Goal: Task Accomplishment & Management: Manage account settings

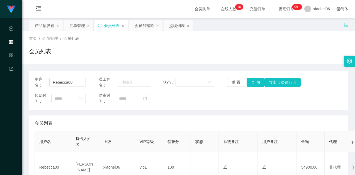
scroll to position [51, 0]
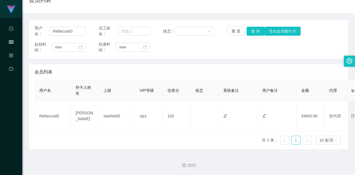
click at [174, 65] on div "会员列表" at bounding box center [189, 72] width 308 height 16
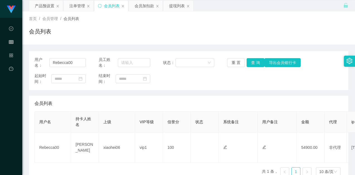
scroll to position [0, 0]
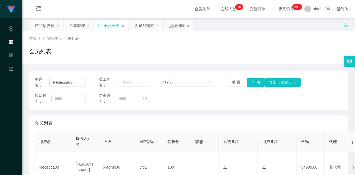
drag, startPoint x: 44, startPoint y: 27, endPoint x: 57, endPoint y: 33, distance: 14.3
click at [44, 27] on div "产品预设置" at bounding box center [45, 25] width 20 height 11
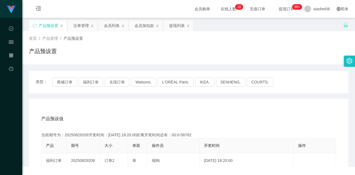
click at [138, 58] on div "产品预设置" at bounding box center [188, 53] width 319 height 13
click at [65, 80] on button "商城订单" at bounding box center [64, 82] width 25 height 9
click at [35, 27] on icon "图标: sync" at bounding box center [35, 26] width 4 height 4
click at [149, 53] on div "产品预设置" at bounding box center [188, 53] width 319 height 13
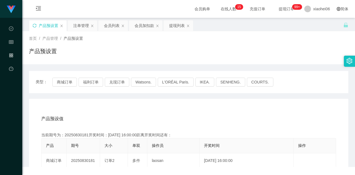
click at [138, 114] on div "产品预设值 添加期号" at bounding box center [188, 119] width 295 height 16
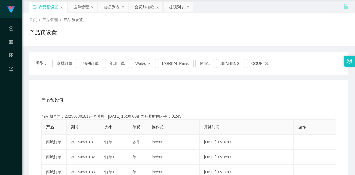
scroll to position [28, 0]
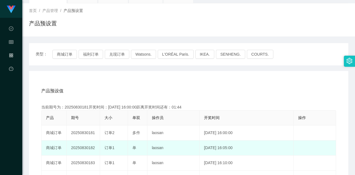
click at [84, 147] on td "20250830182" at bounding box center [83, 148] width 33 height 15
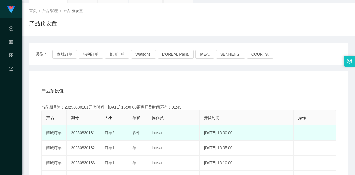
copy td "20250830182"
click at [150, 138] on td "laosan" at bounding box center [173, 133] width 52 height 15
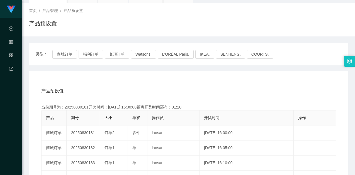
drag, startPoint x: 249, startPoint y: 87, endPoint x: 255, endPoint y: 85, distance: 6.8
click at [249, 87] on div "产品预设值 添加期号" at bounding box center [188, 91] width 295 height 16
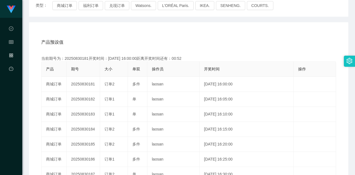
scroll to position [56, 0]
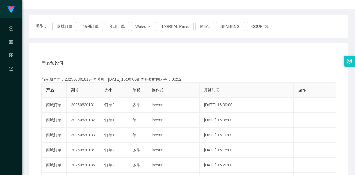
click at [161, 68] on div "产品预设值 添加期号" at bounding box center [188, 63] width 295 height 16
click at [156, 49] on div "产品预设值 添加期号 当前期号为：20250830181开奖时间：[DATE] 16:00:00距离开奖时间还有：00:33 产品 期号 大小 单双 操作员 …" at bounding box center [188, 158] width 319 height 230
click at [194, 55] on div "产品预设值 添加期号 当前期号为：20250830181开奖时间：[DATE] 16:00:00距离开奖时间还有：00:32 产品 期号 大小 单双 操作员 …" at bounding box center [188, 158] width 319 height 230
drag, startPoint x: 132, startPoint y: 55, endPoint x: 138, endPoint y: 56, distance: 6.3
click at [132, 55] on div "产品预设值 添加期号 当前期号为：20250830181开奖时间：[DATE] 16:00:00距离开奖时间还有：00:32 产品 期号 大小 单双 操作员 …" at bounding box center [188, 158] width 319 height 230
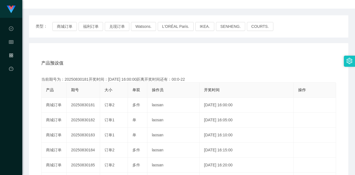
drag, startPoint x: 231, startPoint y: 55, endPoint x: 252, endPoint y: 40, distance: 25.9
click at [232, 55] on div "产品预设值 添加期号" at bounding box center [188, 63] width 295 height 16
drag, startPoint x: 62, startPoint y: 25, endPoint x: 71, endPoint y: 28, distance: 10.5
click at [62, 25] on button "商城订单" at bounding box center [64, 26] width 25 height 9
click at [171, 44] on div "产品预设值 添加期号 当前期号为：20250830181开奖时间：[DATE] 16:00:00距离开奖时间还有： 产品 期号 大小 单双 操作员 开奖时间 …" at bounding box center [188, 158] width 319 height 230
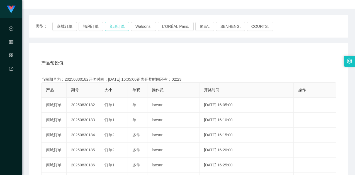
scroll to position [0, 0]
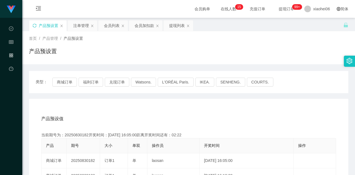
click at [77, 26] on div "注单管理" at bounding box center [81, 25] width 16 height 11
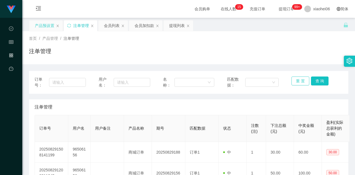
click at [300, 81] on button "重 置" at bounding box center [300, 81] width 18 height 9
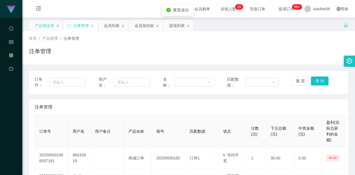
click at [276, 101] on div "注单管理" at bounding box center [189, 107] width 308 height 16
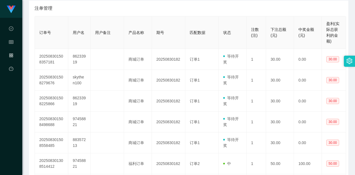
scroll to position [56, 0]
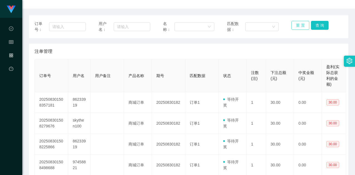
click at [302, 23] on button "重 置" at bounding box center [300, 25] width 18 height 9
click at [289, 42] on div "订单号： 用户名： 名称： 匹配数据： 重 置 查 询 注单管理 订单号 用户名 用户备注 产品名称 期号 匹配数据 状态 注数(注) 下注总额(元) 中奖金…" at bounding box center [188, 167] width 319 height 304
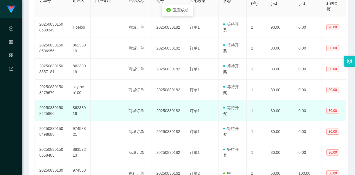
scroll to position [139, 0]
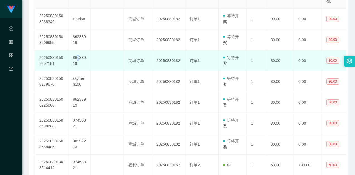
click at [77, 57] on td "86233919" at bounding box center [79, 60] width 22 height 21
click at [74, 55] on td "86233919" at bounding box center [79, 60] width 22 height 21
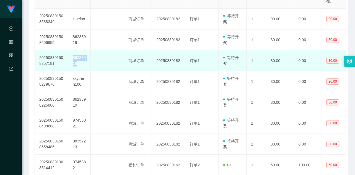
click at [74, 55] on td "86233919" at bounding box center [79, 60] width 22 height 21
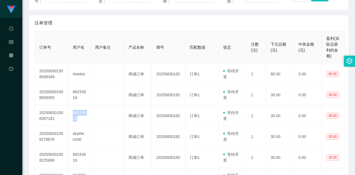
scroll to position [84, 0]
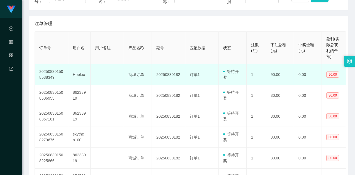
drag, startPoint x: 168, startPoint y: 75, endPoint x: 166, endPoint y: 78, distance: 3.6
click at [167, 76] on td "20250830182" at bounding box center [168, 74] width 33 height 21
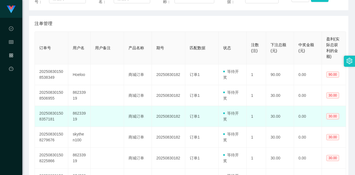
click at [79, 113] on td "86233919" at bounding box center [79, 116] width 22 height 21
copy td "86233919"
click at [151, 113] on td "商城订单" at bounding box center [138, 116] width 28 height 21
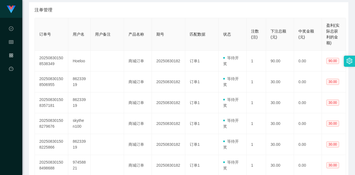
scroll to position [111, 0]
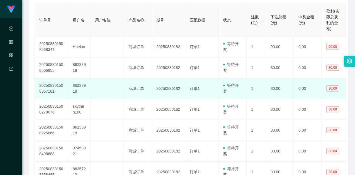
click at [205, 81] on td "订单1" at bounding box center [201, 88] width 33 height 21
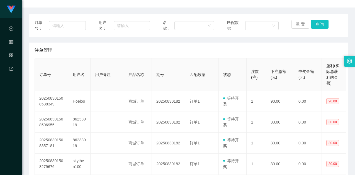
scroll to position [0, 0]
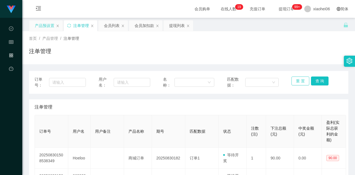
click at [304, 80] on button "重 置" at bounding box center [300, 81] width 18 height 9
click at [306, 59] on div "注单管理" at bounding box center [188, 53] width 319 height 13
click at [309, 64] on div "首页 / 产品管理 / 注单管理 / 注单管理" at bounding box center [188, 47] width 333 height 33
click at [302, 80] on button "重 置" at bounding box center [300, 81] width 18 height 9
click at [299, 48] on div "注单管理" at bounding box center [188, 53] width 319 height 13
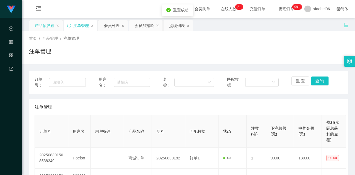
scroll to position [84, 0]
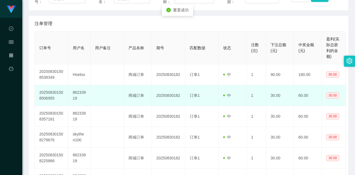
click at [275, 90] on td "30.00" at bounding box center [280, 95] width 28 height 21
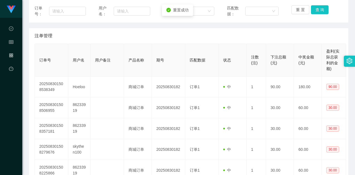
scroll to position [28, 0]
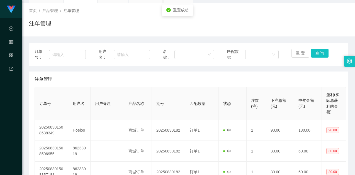
click at [297, 8] on div "首页 / 产品管理 / 注单管理 /" at bounding box center [188, 11] width 319 height 6
drag, startPoint x: 191, startPoint y: 71, endPoint x: 101, endPoint y: 39, distance: 95.0
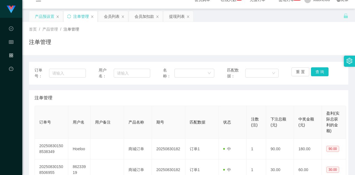
scroll to position [0, 0]
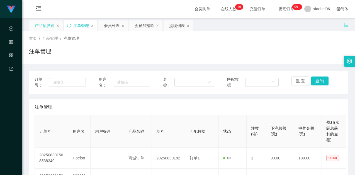
drag, startPoint x: 38, startPoint y: 22, endPoint x: 58, endPoint y: 27, distance: 20.6
click at [38, 22] on div "产品预设置" at bounding box center [45, 25] width 20 height 11
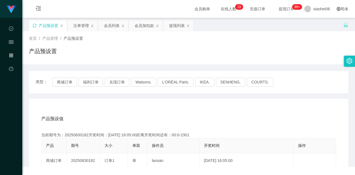
click at [165, 43] on div "首页 / 产品管理 / 产品预设置 / 产品预设置" at bounding box center [188, 48] width 319 height 24
drag, startPoint x: 150, startPoint y: 60, endPoint x: 99, endPoint y: 75, distance: 53.6
click at [150, 60] on div "首页 / 产品管理 / 产品预设置 / 产品预设置" at bounding box center [188, 47] width 333 height 33
click at [68, 80] on button "商城订单" at bounding box center [64, 82] width 25 height 9
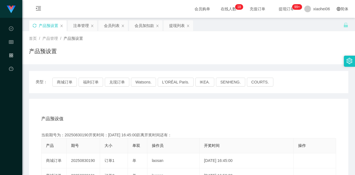
drag, startPoint x: 100, startPoint y: 109, endPoint x: 97, endPoint y: 115, distance: 6.6
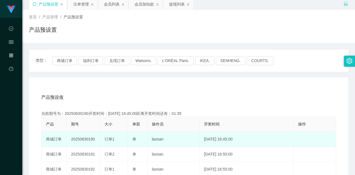
scroll to position [28, 0]
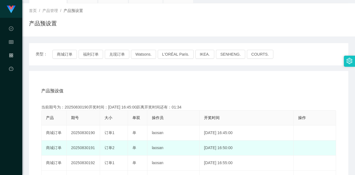
click at [86, 147] on td "20250830191" at bounding box center [83, 148] width 33 height 15
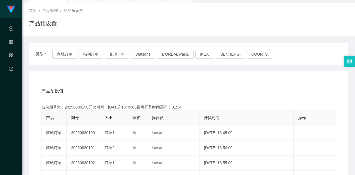
copy td "20250830191"
click at [207, 96] on div "产品预设值 添加期号" at bounding box center [188, 91] width 295 height 16
click at [214, 96] on div "产品预设值 添加期号" at bounding box center [188, 91] width 295 height 16
click at [212, 91] on div "产品预设值 添加期号" at bounding box center [188, 91] width 295 height 16
click at [166, 95] on div "产品预设值 添加期号" at bounding box center [188, 91] width 295 height 16
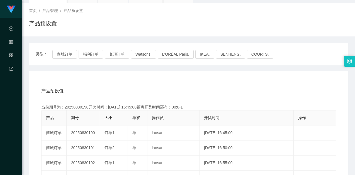
click at [175, 91] on div "产品预设值 添加期号" at bounding box center [188, 91] width 295 height 16
click at [157, 87] on div "产品预设值 添加期号" at bounding box center [188, 91] width 295 height 16
click at [55, 53] on button "商城订单" at bounding box center [64, 54] width 25 height 9
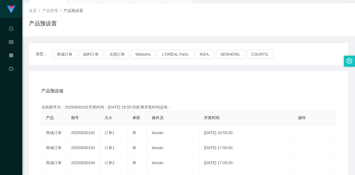
click at [108, 92] on div "产品预设值 添加期号" at bounding box center [188, 91] width 295 height 16
click at [100, 94] on div "产品预设值 添加期号" at bounding box center [188, 91] width 295 height 16
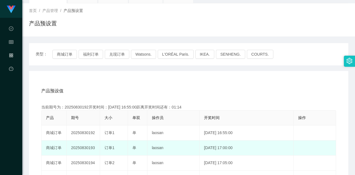
click at [85, 146] on td "20250830193" at bounding box center [83, 148] width 33 height 15
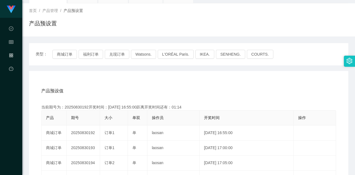
copy td "20250830193"
click at [224, 88] on div "产品预设值 添加期号" at bounding box center [188, 91] width 295 height 16
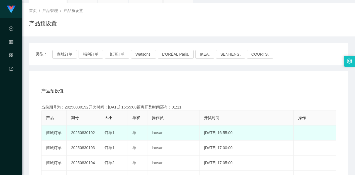
click at [85, 133] on td "20250830192" at bounding box center [83, 133] width 33 height 15
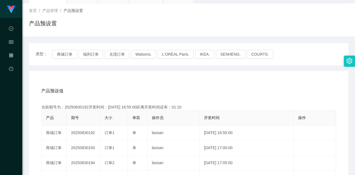
copy td "20250830192"
drag, startPoint x: 174, startPoint y: 30, endPoint x: 163, endPoint y: 30, distance: 10.3
click at [174, 30] on div "产品预设置" at bounding box center [188, 25] width 319 height 13
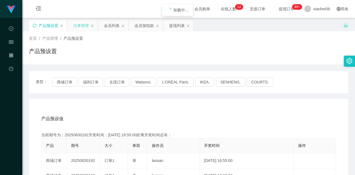
click at [79, 24] on div "注单管理" at bounding box center [81, 25] width 16 height 11
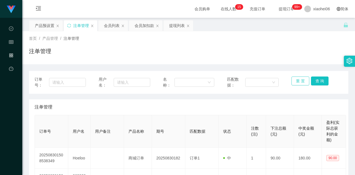
click at [301, 81] on button "重 置" at bounding box center [300, 81] width 18 height 9
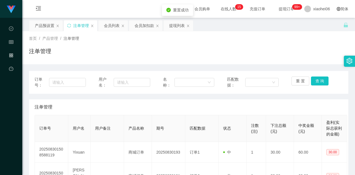
click at [291, 58] on div "注单管理" at bounding box center [188, 53] width 319 height 13
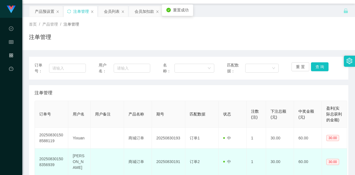
scroll to position [84, 0]
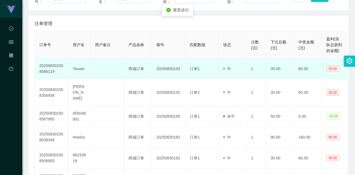
click at [77, 70] on td "Yixuan" at bounding box center [79, 69] width 22 height 21
drag, startPoint x: 77, startPoint y: 70, endPoint x: 90, endPoint y: 69, distance: 13.1
click at [77, 70] on td "Yixuan" at bounding box center [79, 69] width 22 height 21
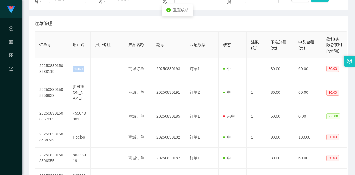
copy td "Yixuan"
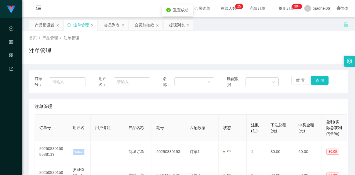
scroll to position [0, 0]
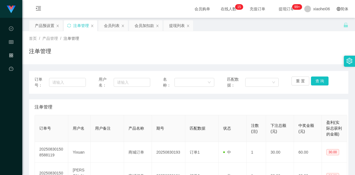
click at [149, 40] on div "首页 / 产品管理 / 注单管理 /" at bounding box center [188, 39] width 319 height 6
drag, startPoint x: 101, startPoint y: 28, endPoint x: 109, endPoint y: 27, distance: 8.1
click at [101, 28] on div "会员列表" at bounding box center [113, 25] width 30 height 11
click at [108, 27] on div "会员列表" at bounding box center [112, 25] width 16 height 11
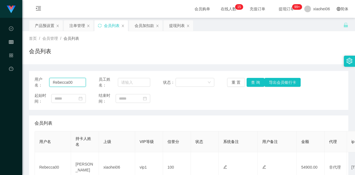
drag, startPoint x: 67, startPoint y: 81, endPoint x: 113, endPoint y: 86, distance: 46.0
click at [67, 81] on input "Rebecca00" at bounding box center [67, 82] width 36 height 9
paste input "Yixuan"
type input "Yixuan"
click at [256, 82] on button "查 询" at bounding box center [256, 82] width 18 height 9
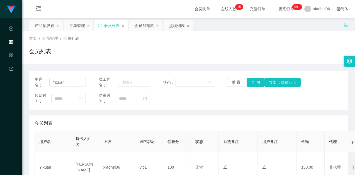
click at [253, 104] on div "起始时间： 结束时间：" at bounding box center [189, 99] width 308 height 12
click at [288, 56] on div "会员列表" at bounding box center [188, 53] width 319 height 13
